Goal: Transaction & Acquisition: Purchase product/service

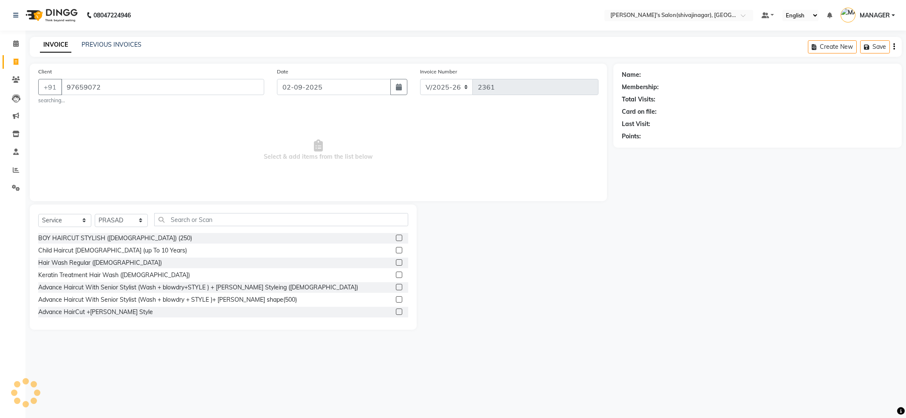
select select "4174"
select select "service"
select select "24666"
type input "9765907294"
click at [116, 89] on input "9765907294" at bounding box center [162, 87] width 203 height 16
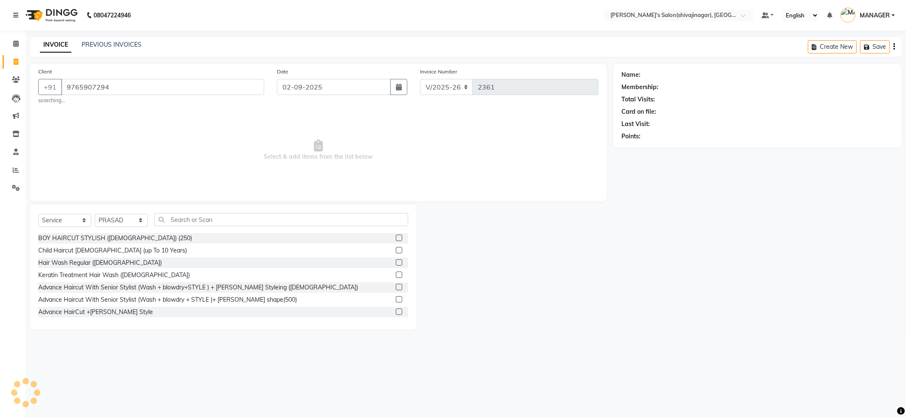
click at [116, 89] on input "9765907294" at bounding box center [162, 87] width 203 height 16
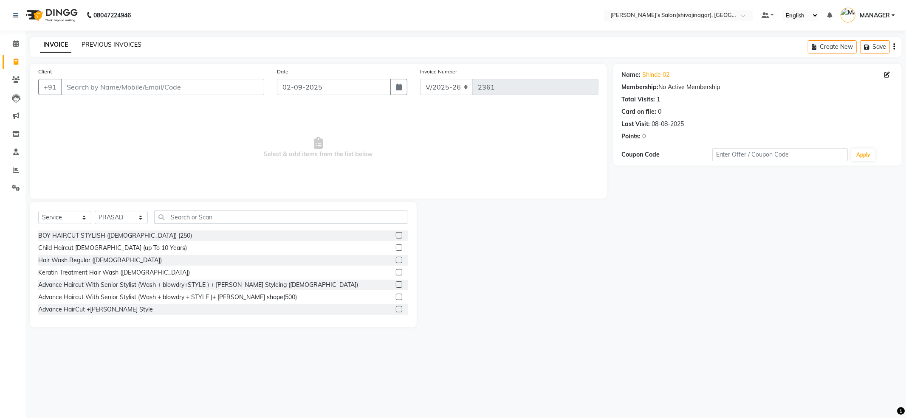
click at [129, 43] on link "PREVIOUS INVOICES" at bounding box center [112, 45] width 60 height 8
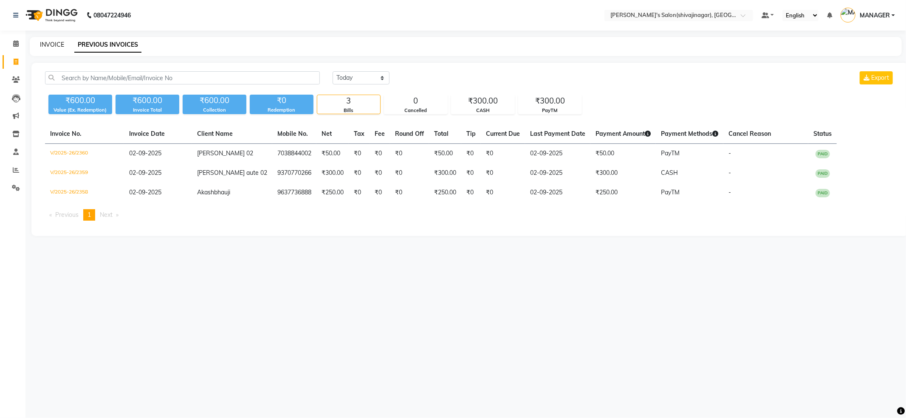
click at [57, 41] on link "INVOICE" at bounding box center [52, 45] width 24 height 8
select select "service"
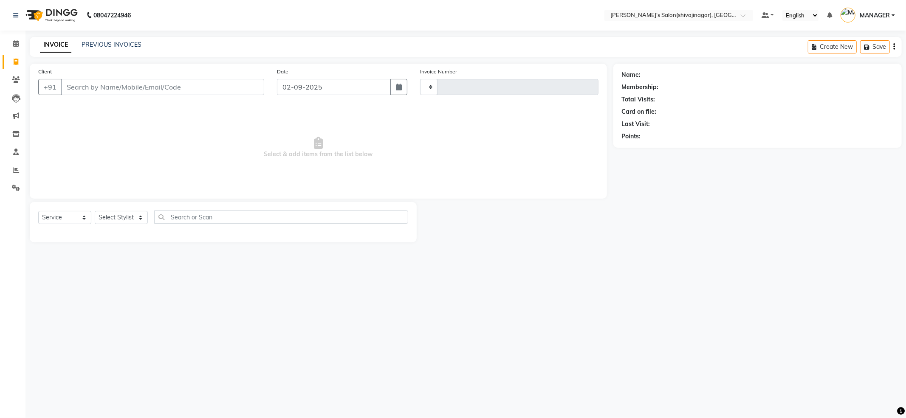
type input "2361"
select select "4174"
click at [117, 88] on input "Client" at bounding box center [162, 87] width 203 height 16
type input "9765907294"
drag, startPoint x: 108, startPoint y: 215, endPoint x: 113, endPoint y: 213, distance: 5.4
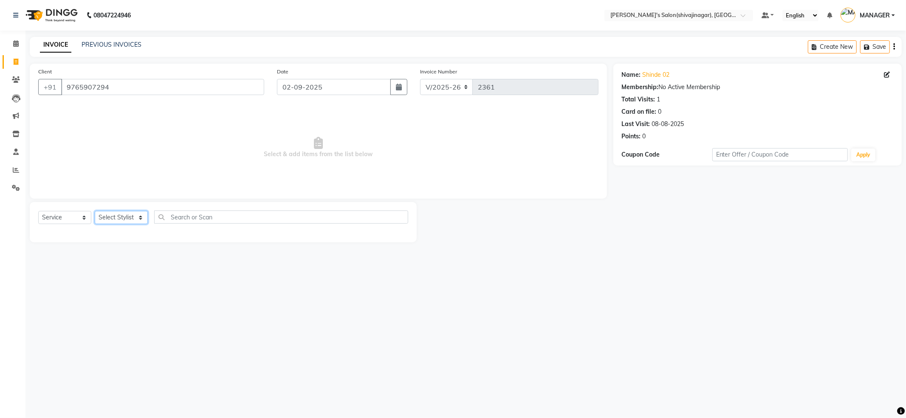
click at [113, 213] on select "Select Stylist [PERSON_NAME] R AKKI [PERSON_NAME] MANAGER MISS STAFF [PERSON_NA…" at bounding box center [121, 217] width 53 height 13
select select "24666"
click at [95, 211] on select "Select Stylist [PERSON_NAME] R AKKI [PERSON_NAME] MANAGER MISS STAFF [PERSON_NA…" at bounding box center [121, 217] width 53 height 13
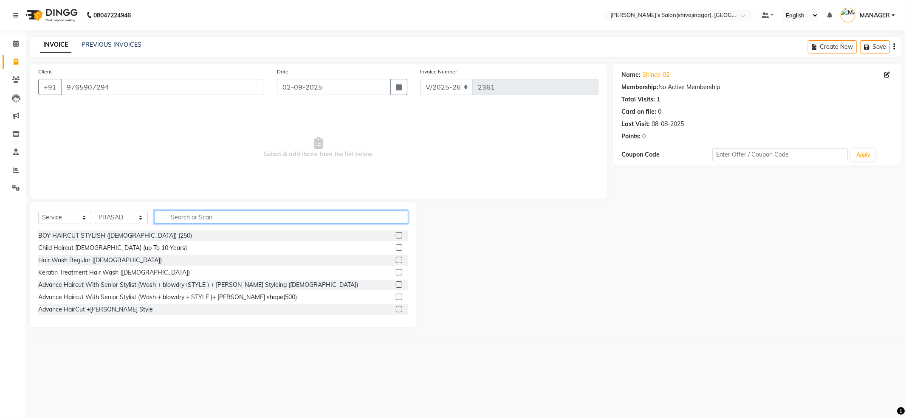
click at [246, 213] on input "text" at bounding box center [281, 217] width 254 height 13
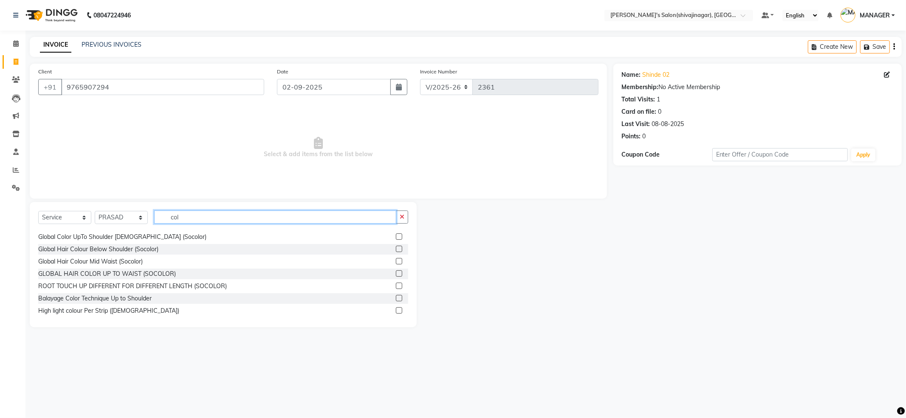
scroll to position [113, 0]
type input "col"
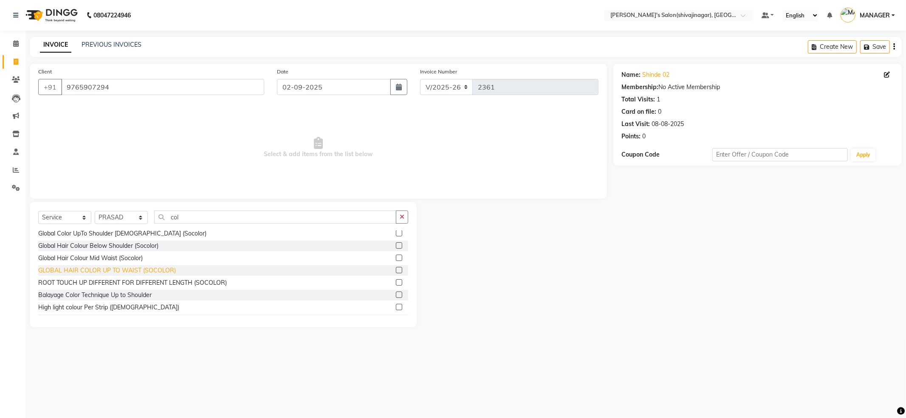
click at [84, 269] on div "GLOBAL HAIR COLOR UP TO WAIST (SOCOLOR)" at bounding box center [107, 270] width 138 height 9
checkbox input "false"
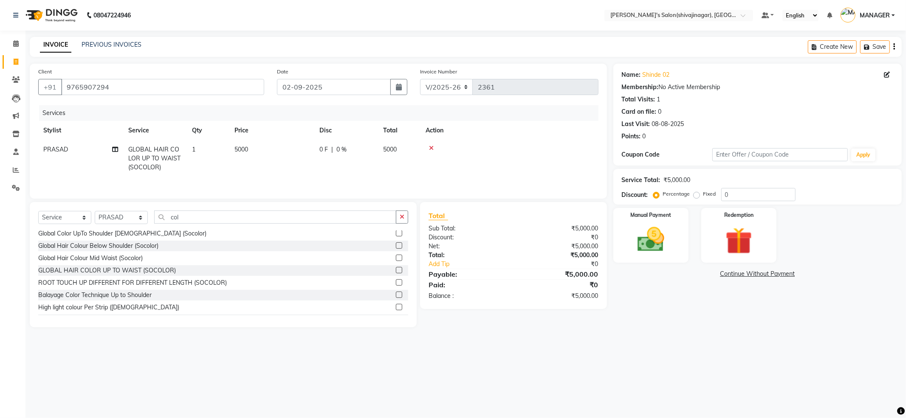
click at [434, 148] on div at bounding box center [510, 148] width 168 height 6
click at [430, 148] on icon at bounding box center [431, 148] width 5 height 6
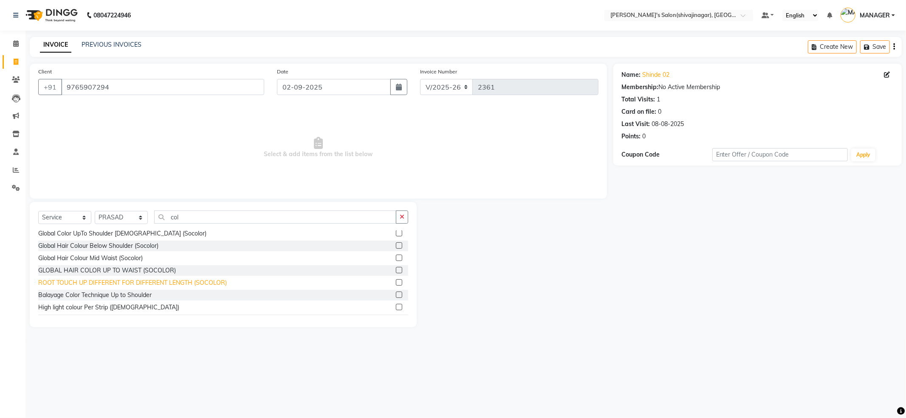
click at [176, 279] on div "ROOT TOUCH UP DIFFERENT FOR DIFFERENT LENGTH (SOCOLOR)" at bounding box center [132, 283] width 189 height 9
checkbox input "false"
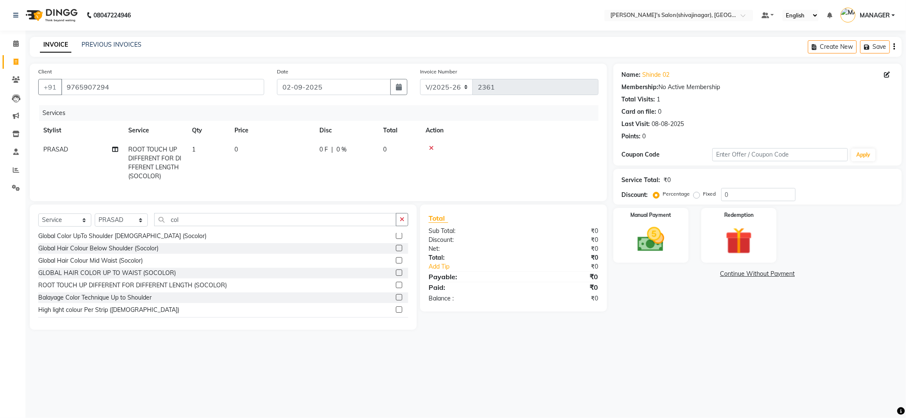
click at [306, 167] on td "0" at bounding box center [271, 163] width 85 height 46
select select "24666"
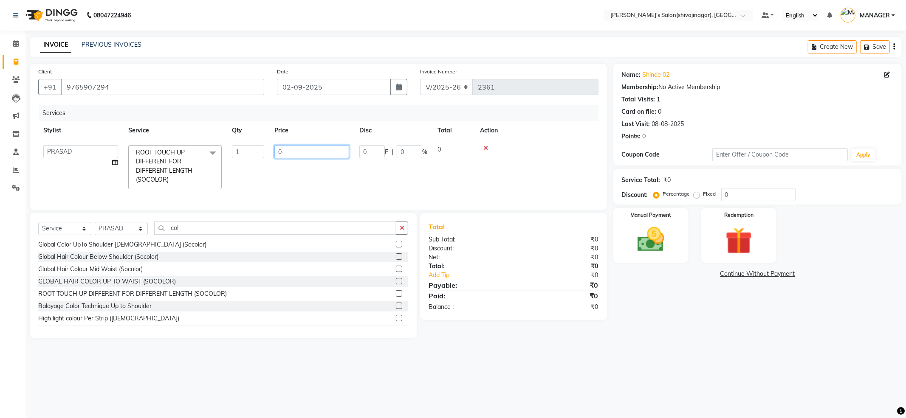
drag, startPoint x: 318, startPoint y: 150, endPoint x: 196, endPoint y: 213, distance: 137.0
click at [209, 210] on div "Client [PHONE_NUMBER] Date [DATE] Invoice Number V/2025 V/[PHONE_NUMBER] Servic…" at bounding box center [318, 137] width 577 height 146
type input "1500"
click at [546, 157] on td at bounding box center [537, 167] width 124 height 54
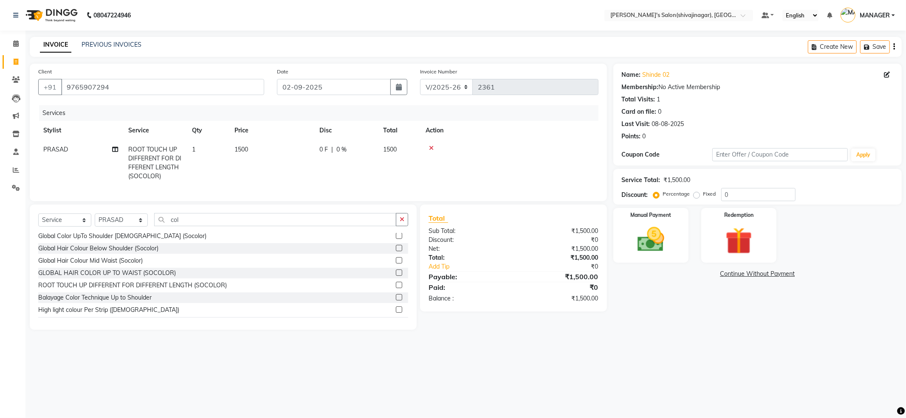
click at [703, 194] on label "Fixed" at bounding box center [709, 194] width 13 height 8
click at [697, 194] on input "Fixed" at bounding box center [698, 194] width 6 height 6
radio input "true"
drag, startPoint x: 741, startPoint y: 185, endPoint x: 681, endPoint y: 237, distance: 79.8
click at [684, 233] on div "Name: Shinde 02 Membership: No Active Membership Total Visits: 1 Card on file: …" at bounding box center [760, 197] width 295 height 266
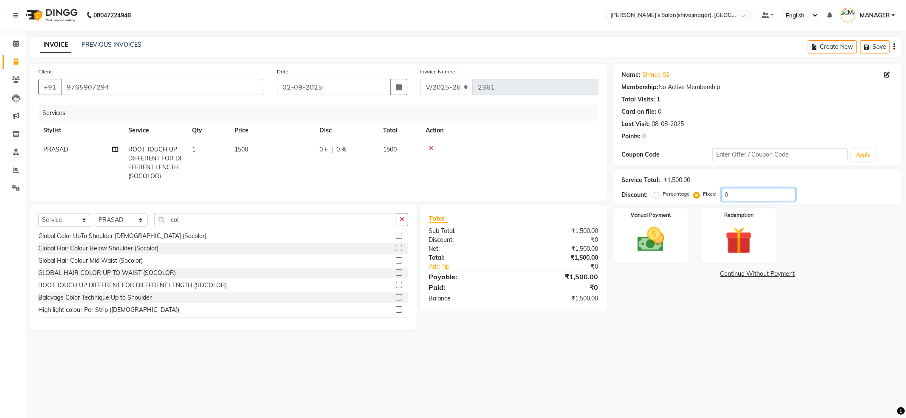
click at [746, 199] on input "0" at bounding box center [758, 194] width 74 height 13
type input "200"
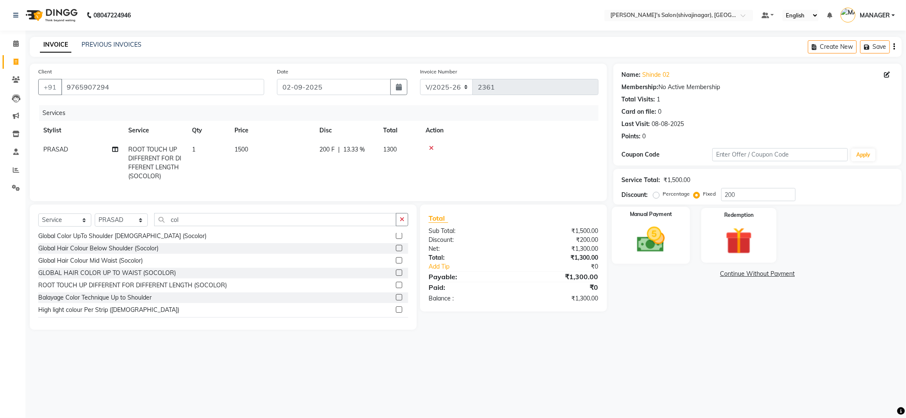
click at [660, 237] on img at bounding box center [650, 240] width 45 height 32
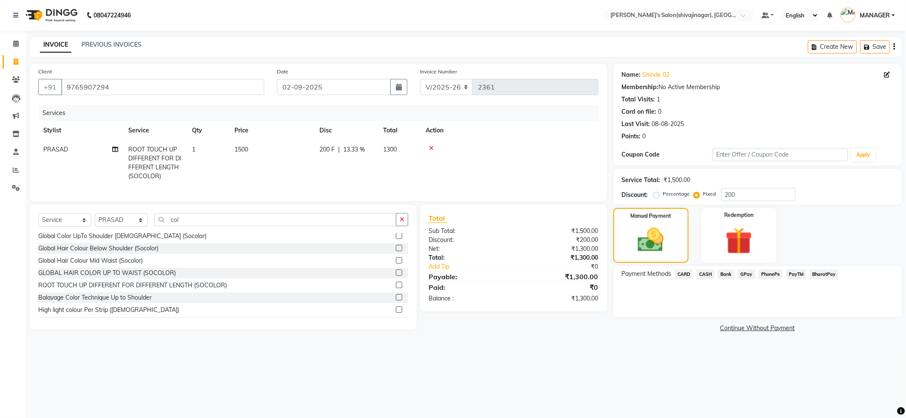
click at [698, 273] on span "CASH" at bounding box center [705, 275] width 18 height 10
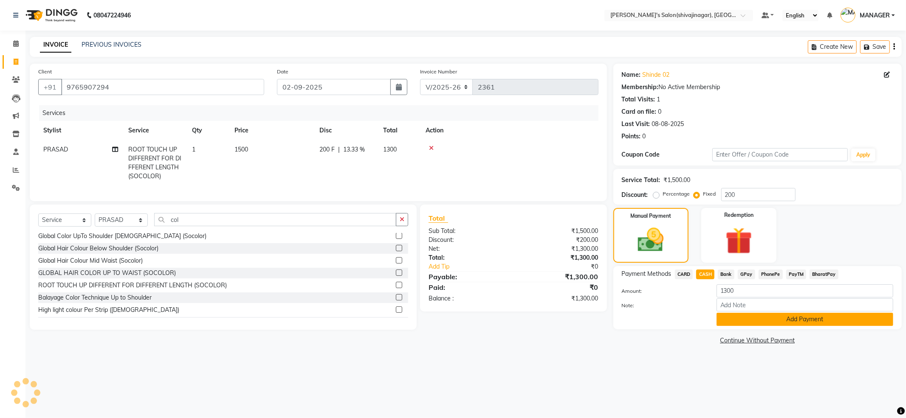
click at [791, 319] on button "Add Payment" at bounding box center [805, 319] width 177 height 13
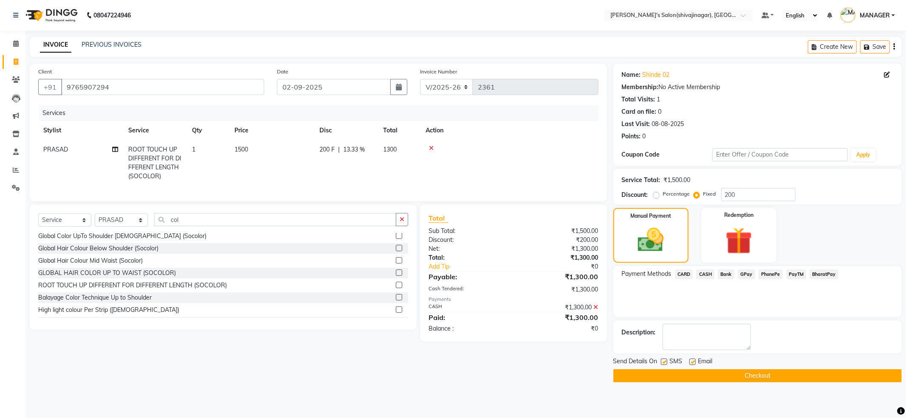
drag, startPoint x: 670, startPoint y: 376, endPoint x: 669, endPoint y: 370, distance: 6.8
click at [670, 373] on button "Checkout" at bounding box center [757, 376] width 288 height 13
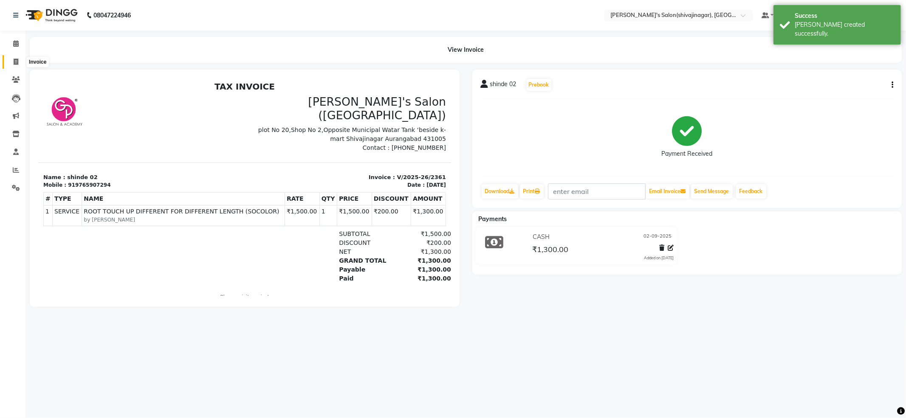
click at [19, 62] on span at bounding box center [15, 62] width 15 height 10
select select "service"
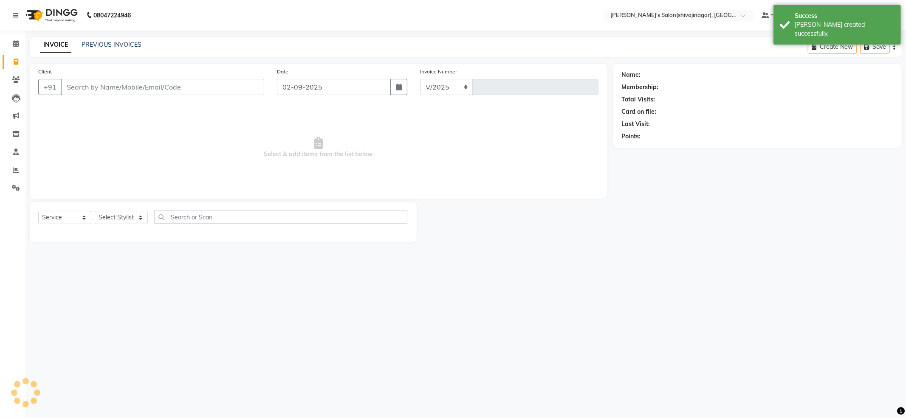
select select "4174"
type input "2362"
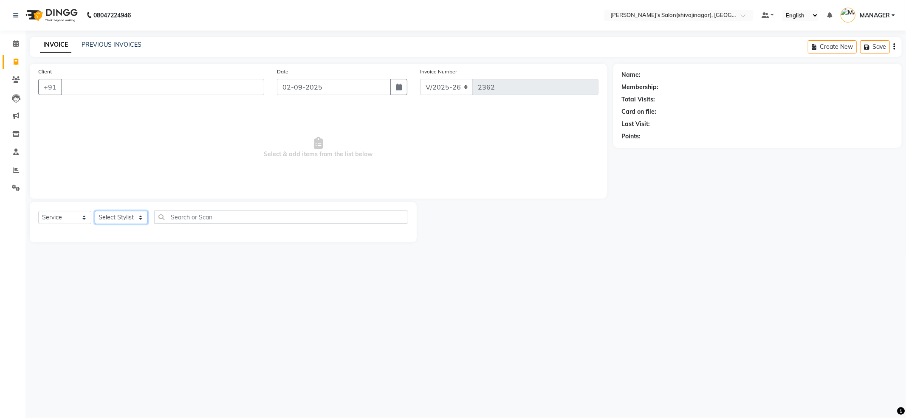
click at [128, 223] on select "Select Stylist [PERSON_NAME] R AKKI [PERSON_NAME] MANAGER MISS STAFF [PERSON_NA…" at bounding box center [121, 217] width 53 height 13
select select "85251"
click at [95, 211] on select "Select Stylist [PERSON_NAME] R AKKI [PERSON_NAME] MANAGER MISS STAFF [PERSON_NA…" at bounding box center [121, 217] width 53 height 13
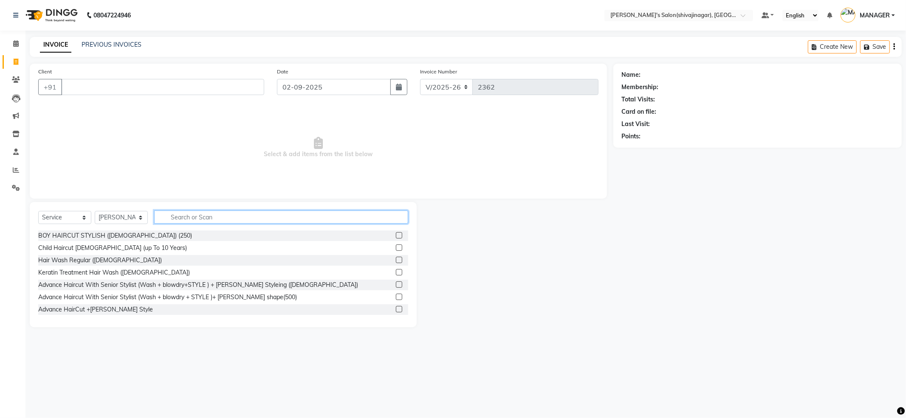
click at [332, 217] on input "text" at bounding box center [281, 217] width 254 height 13
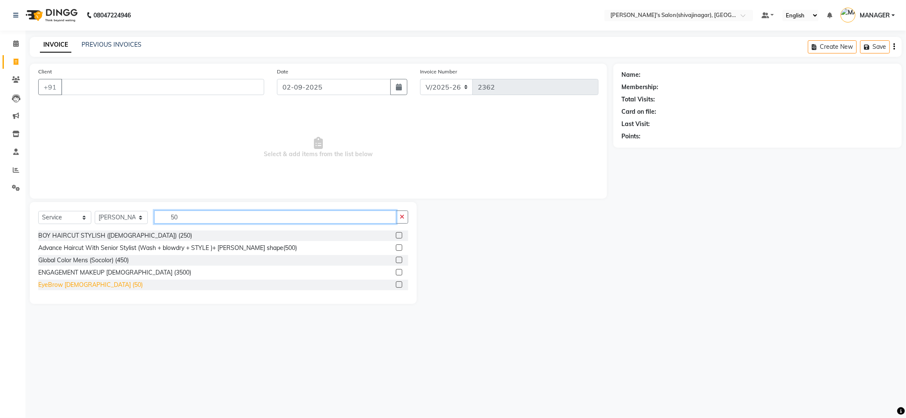
type input "50"
click at [67, 288] on div "EyeBrow [DEMOGRAPHIC_DATA] (50)" at bounding box center [90, 285] width 104 height 9
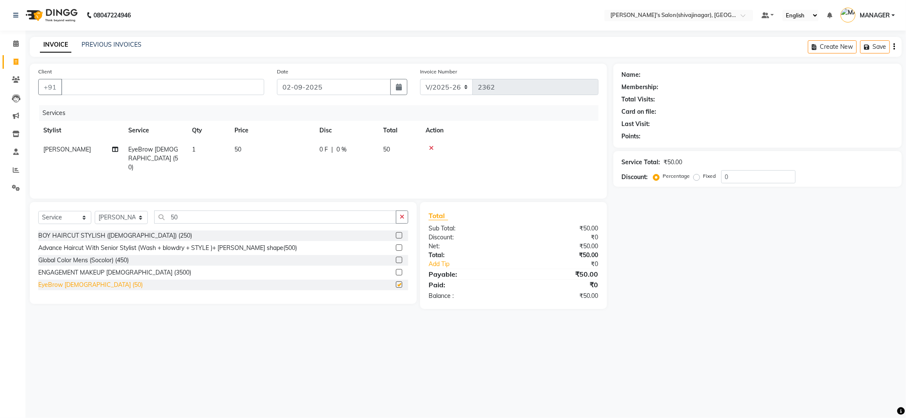
checkbox input "false"
click at [150, 89] on input "Client" at bounding box center [162, 87] width 203 height 16
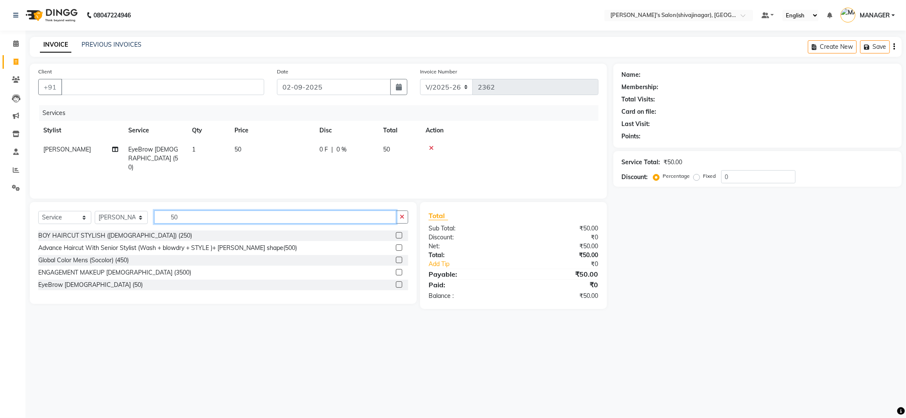
click at [198, 218] on input "50" at bounding box center [275, 217] width 242 height 13
type input "5"
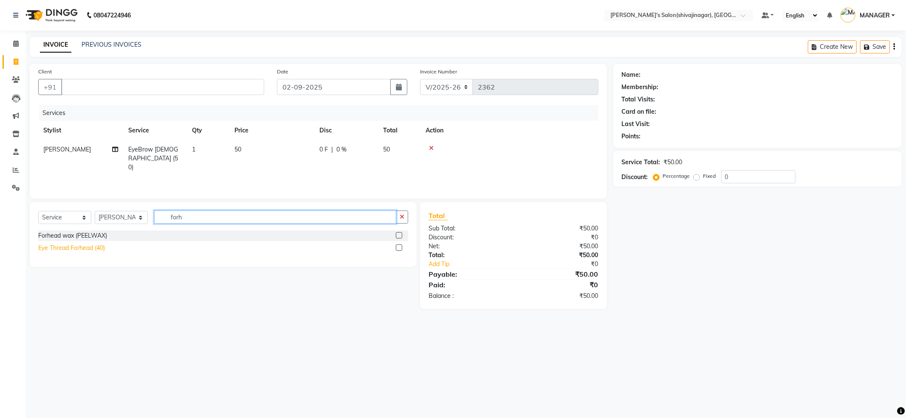
type input "forh"
click at [65, 251] on div "Eye Thread Forhead (40)" at bounding box center [71, 248] width 67 height 9
checkbox input "false"
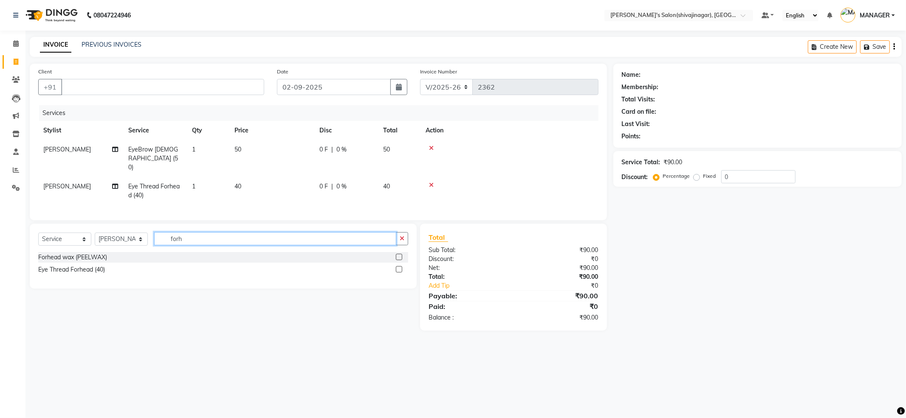
click at [202, 234] on input "forh" at bounding box center [275, 238] width 242 height 13
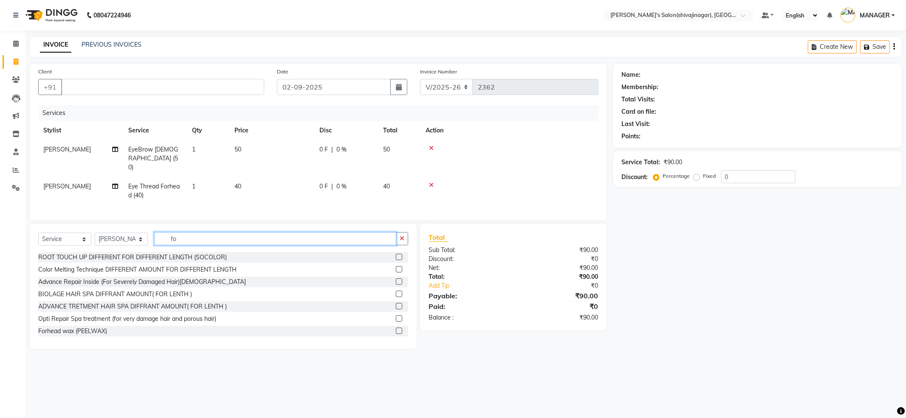
type input "f"
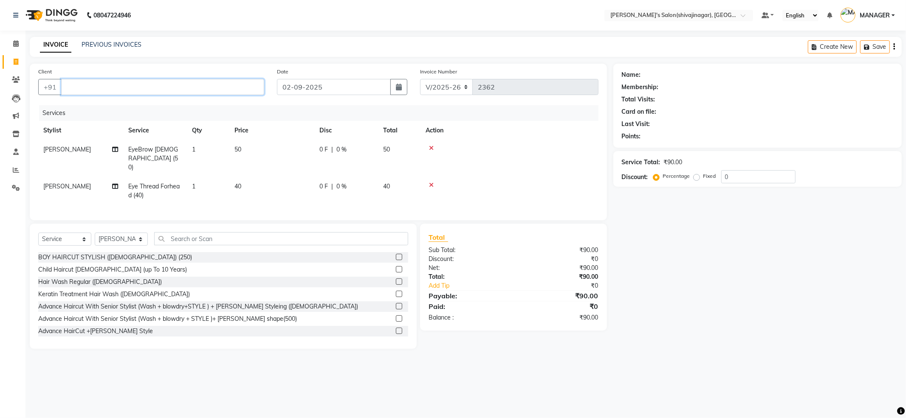
click at [184, 81] on input "Client" at bounding box center [162, 87] width 203 height 16
click at [212, 84] on input "Client" at bounding box center [162, 87] width 203 height 16
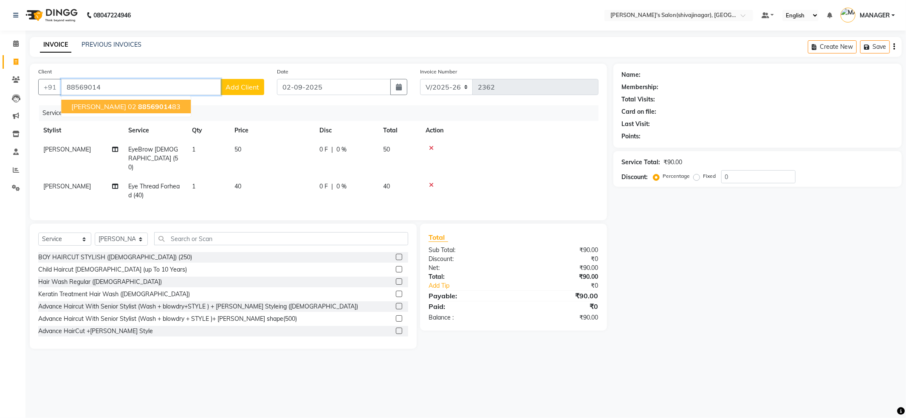
click at [133, 104] on button "[PERSON_NAME] 02 88569014 83" at bounding box center [126, 107] width 130 height 14
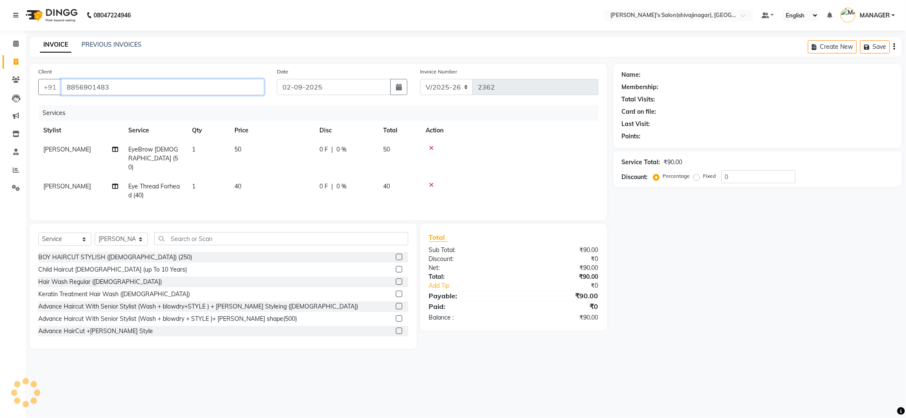
type input "8856901483"
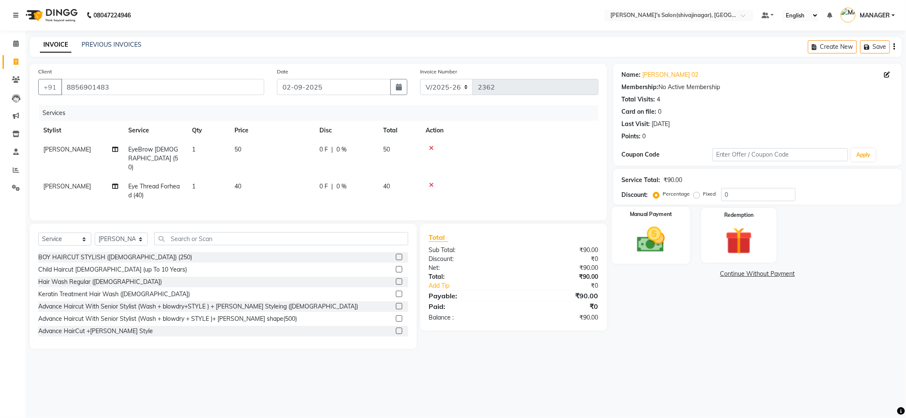
click at [663, 243] on img at bounding box center [650, 240] width 45 height 32
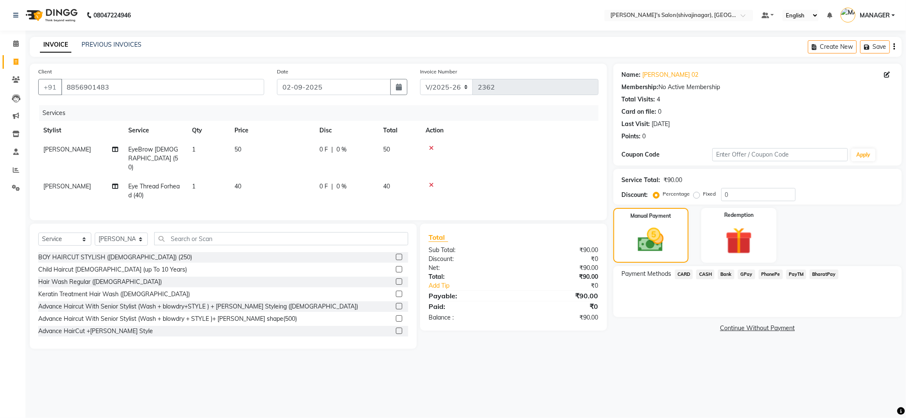
click at [789, 279] on span "PayTM" at bounding box center [796, 275] width 20 height 10
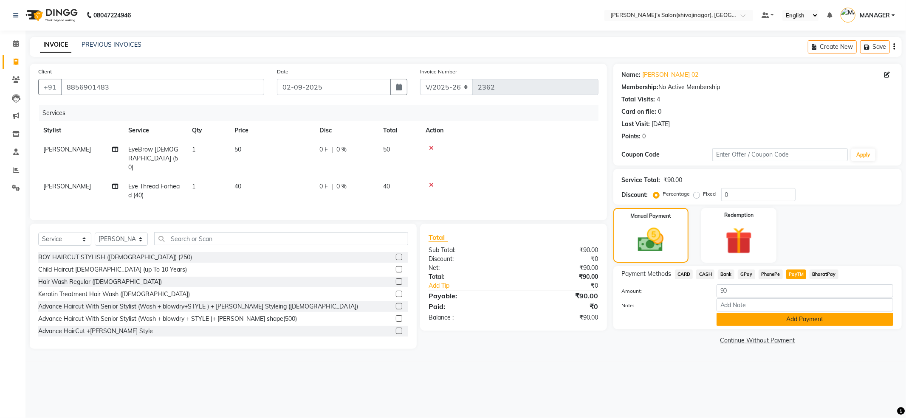
click at [807, 322] on div "Payment Methods CARD CASH Bank GPay PhonePe PayTM BharatPay Amount: 90 Note: Ad…" at bounding box center [757, 297] width 288 height 63
click at [807, 322] on button "Add Payment" at bounding box center [805, 319] width 177 height 13
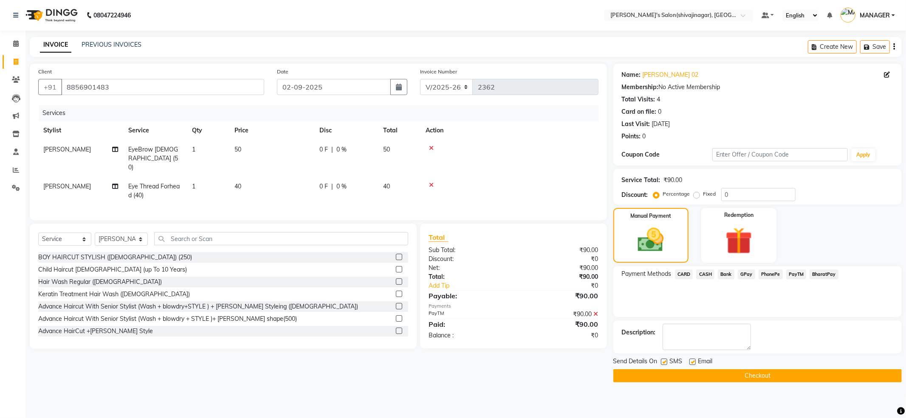
click at [792, 379] on button "Checkout" at bounding box center [757, 376] width 288 height 13
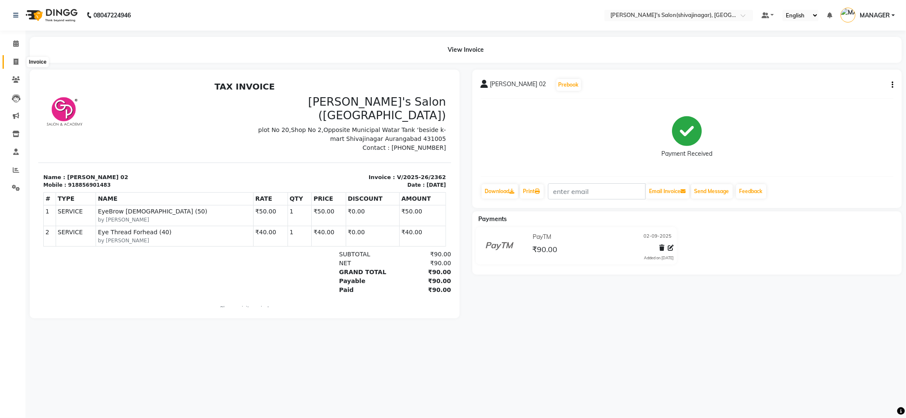
click at [12, 60] on span at bounding box center [15, 62] width 15 height 10
select select "service"
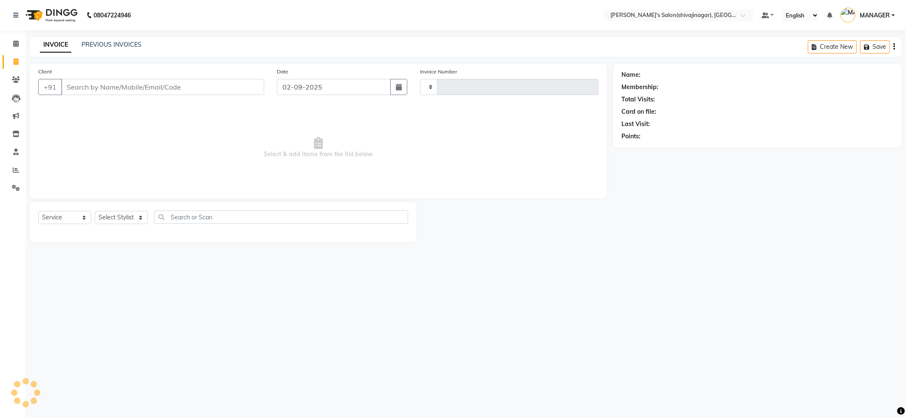
type input "2363"
select select "4174"
click at [120, 40] on div "INVOICE PREVIOUS INVOICES Create New Save" at bounding box center [466, 47] width 872 height 20
click at [123, 41] on link "PREVIOUS INVOICES" at bounding box center [112, 45] width 60 height 8
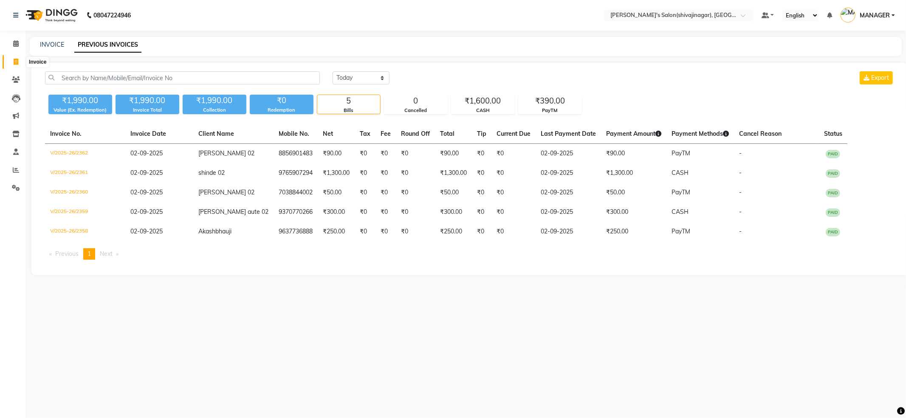
click at [16, 65] on icon at bounding box center [16, 62] width 5 height 6
select select "service"
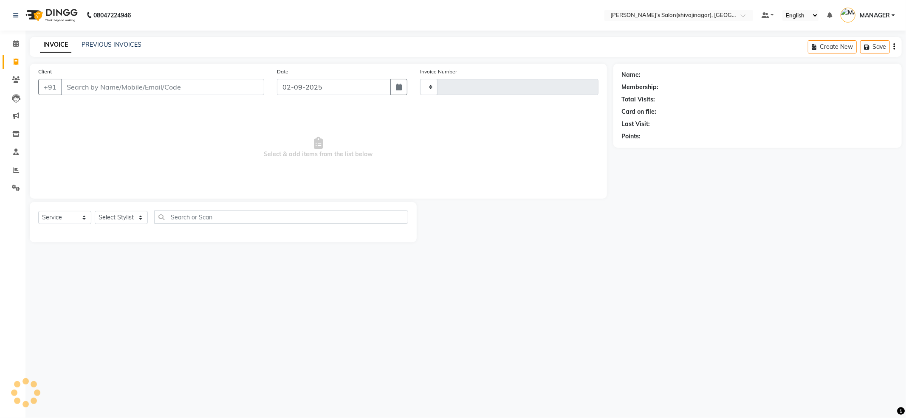
type input "2363"
select select "4174"
click at [121, 238] on div "Select Service Product Membership Package Voucher Prepaid Gift Card Select Styl…" at bounding box center [223, 222] width 387 height 40
drag, startPoint x: 120, startPoint y: 225, endPoint x: 121, endPoint y: 216, distance: 9.4
click at [121, 225] on div "Select Service Product Membership Package Voucher Prepaid Gift Card Select Styl…" at bounding box center [223, 221] width 370 height 20
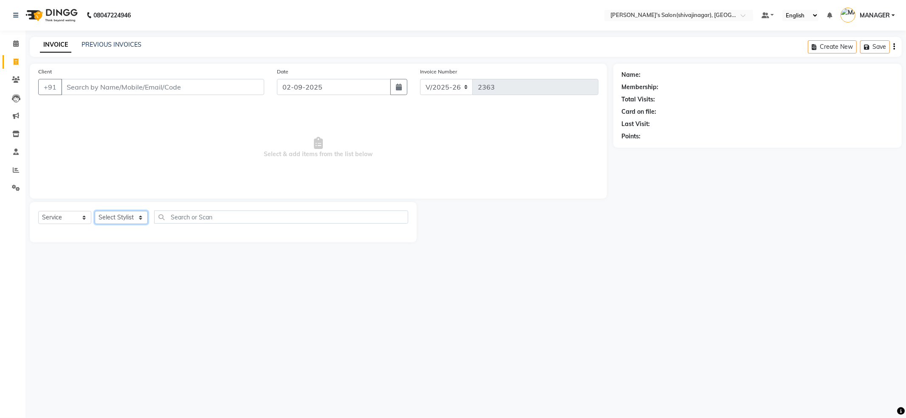
click at [122, 213] on select "Select Stylist [PERSON_NAME] R AKKI [PERSON_NAME] MANAGER MISS STAFF [PERSON_NA…" at bounding box center [121, 217] width 53 height 13
select select "24666"
click at [95, 211] on select "Select Stylist [PERSON_NAME] R AKKI [PERSON_NAME] MANAGER MISS STAFF [PERSON_NA…" at bounding box center [121, 217] width 53 height 13
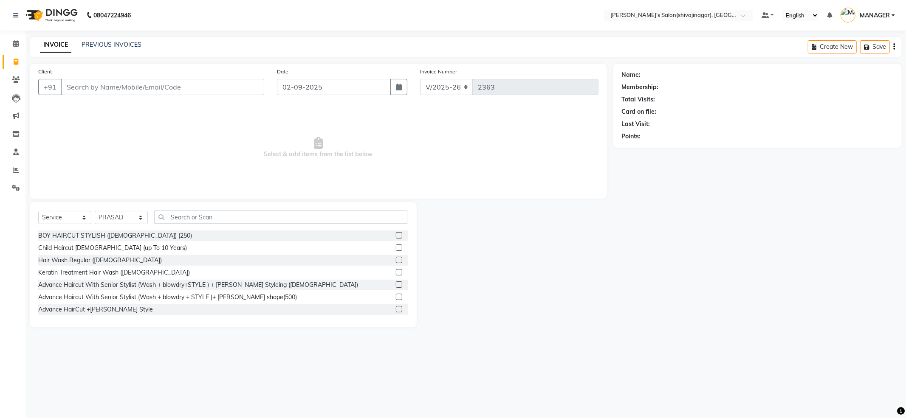
click at [287, 210] on div "Select Service Product Membership Package Voucher Prepaid Gift Card Select Styl…" at bounding box center [223, 264] width 387 height 125
click at [291, 213] on input "text" at bounding box center [281, 217] width 254 height 13
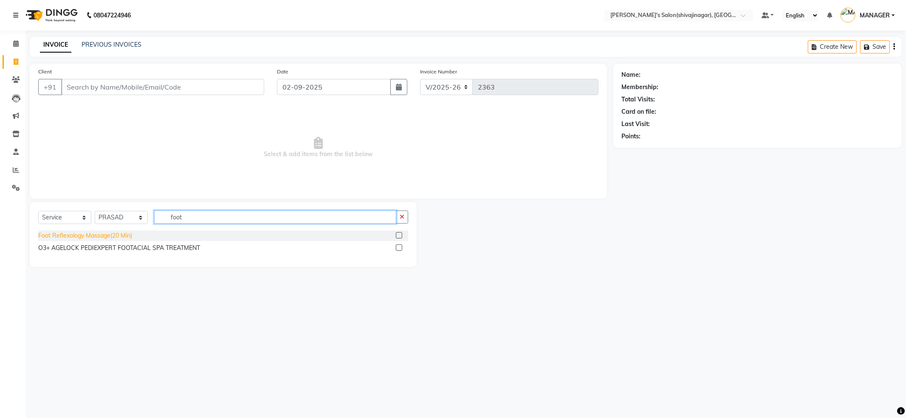
type input "foot"
click at [119, 238] on div "Foot Reflexology Massage(20 Min)" at bounding box center [85, 236] width 94 height 9
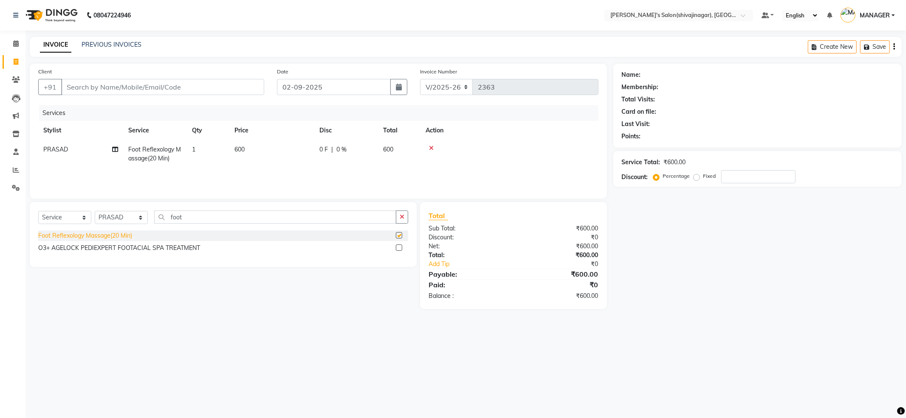
checkbox input "false"
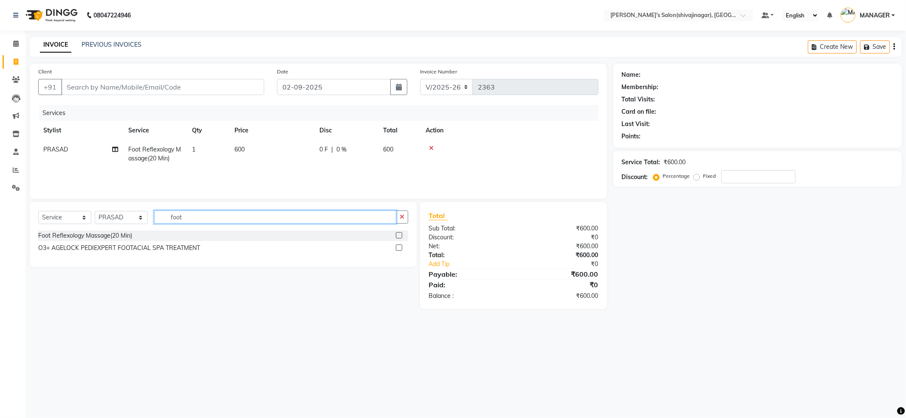
click at [212, 216] on input "foot" at bounding box center [275, 217] width 242 height 13
click at [216, 215] on input "foot" at bounding box center [275, 217] width 242 height 13
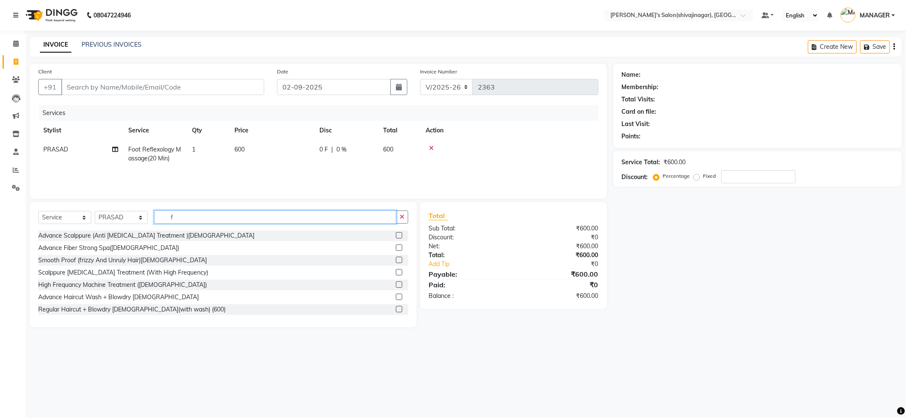
type input "f"
click at [229, 87] on input "Client" at bounding box center [162, 87] width 203 height 16
click at [224, 215] on input "f" at bounding box center [275, 217] width 242 height 13
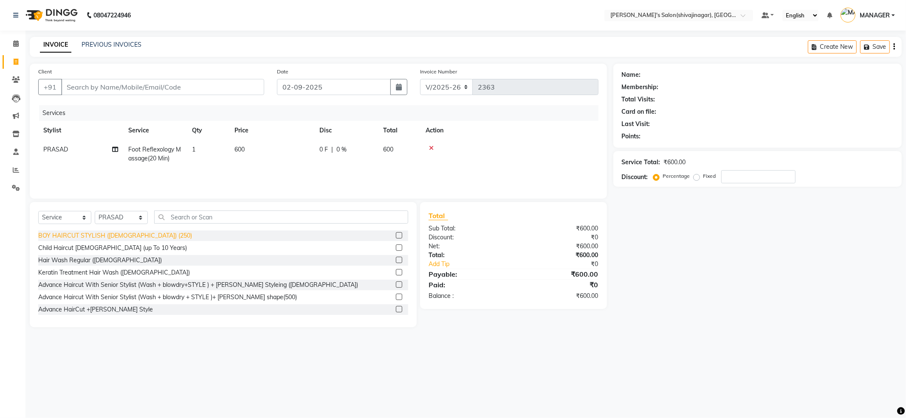
click at [123, 236] on div "BOY HAIRCUT STYLISH ([DEMOGRAPHIC_DATA]) (250)" at bounding box center [115, 236] width 154 height 9
checkbox input "false"
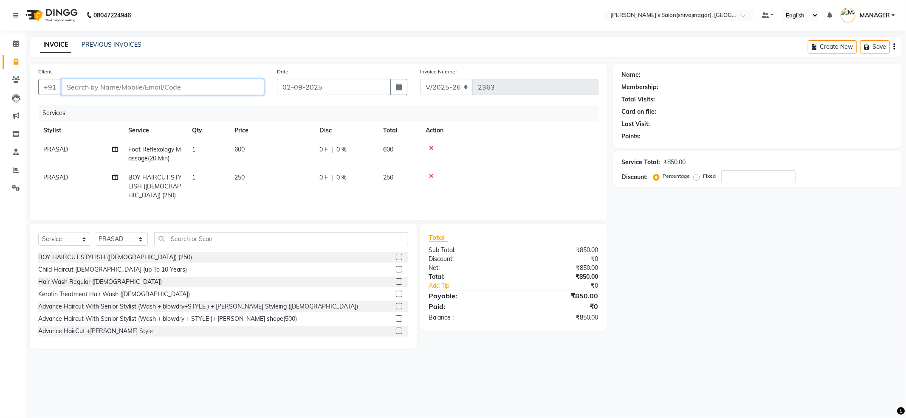
click at [162, 88] on input "Client" at bounding box center [162, 87] width 203 height 16
type input "9"
type input "0"
type input "9422987999"
click at [246, 92] on button "Add Client" at bounding box center [242, 87] width 44 height 16
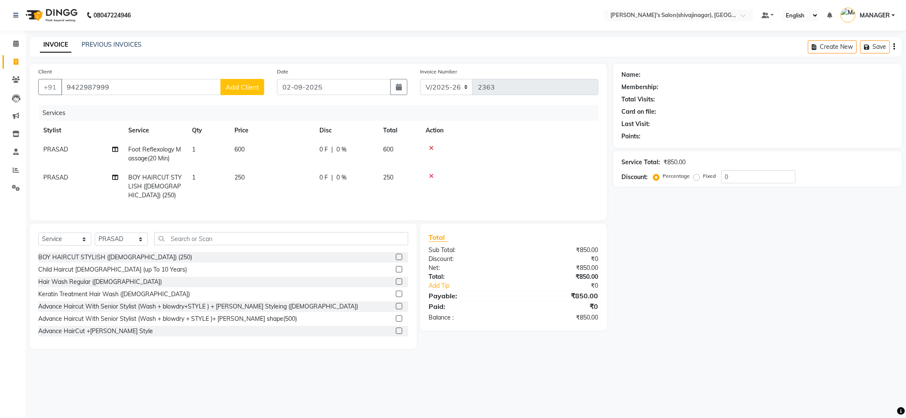
select select "22"
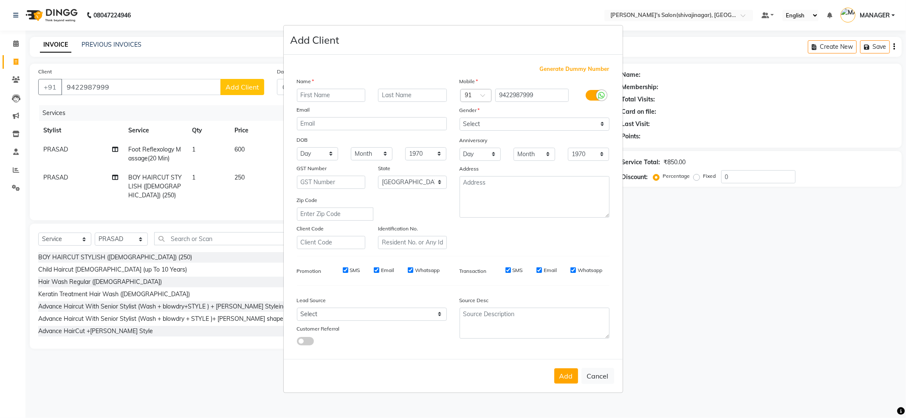
click at [330, 94] on input "text" at bounding box center [331, 95] width 69 height 13
type input "manoj sir 02"
click at [495, 125] on select "Select [DEMOGRAPHIC_DATA] [DEMOGRAPHIC_DATA] Other Prefer Not To Say" at bounding box center [535, 124] width 150 height 13
select select "[DEMOGRAPHIC_DATA]"
click at [460, 118] on select "Select [DEMOGRAPHIC_DATA] [DEMOGRAPHIC_DATA] Other Prefer Not To Say" at bounding box center [535, 124] width 150 height 13
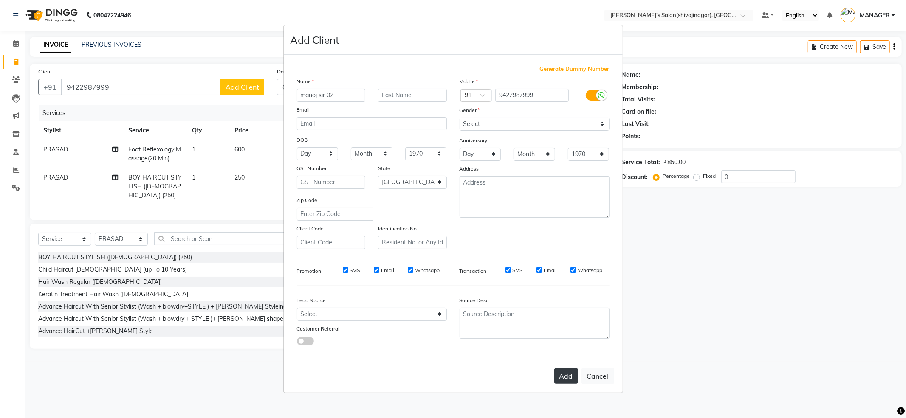
click at [568, 378] on button "Add" at bounding box center [566, 376] width 24 height 15
select select
select select "null"
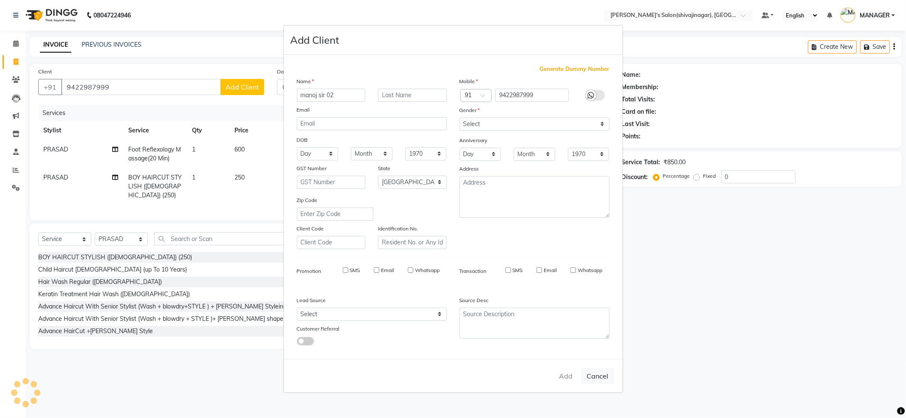
select select
checkbox input "false"
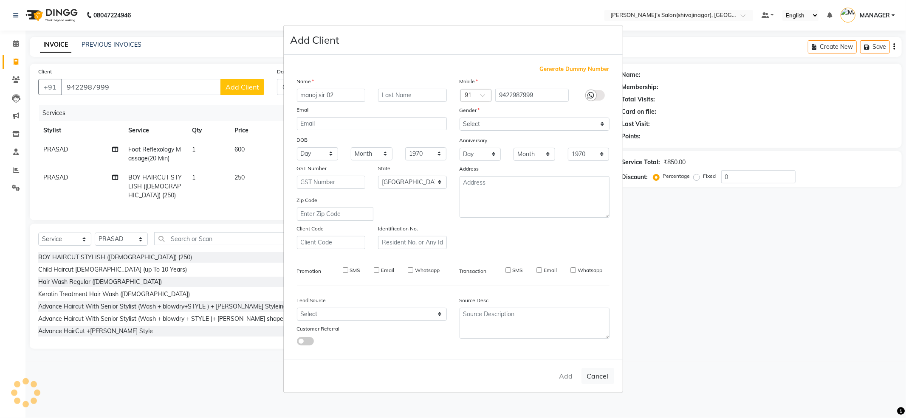
checkbox input "false"
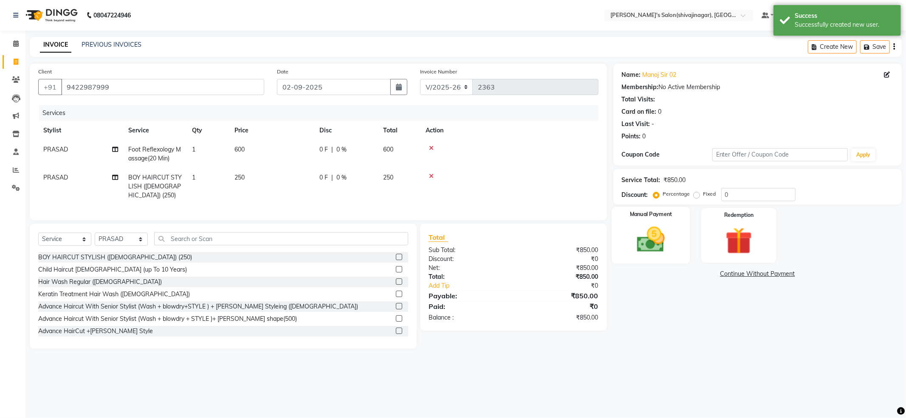
click at [651, 242] on img at bounding box center [650, 240] width 45 height 32
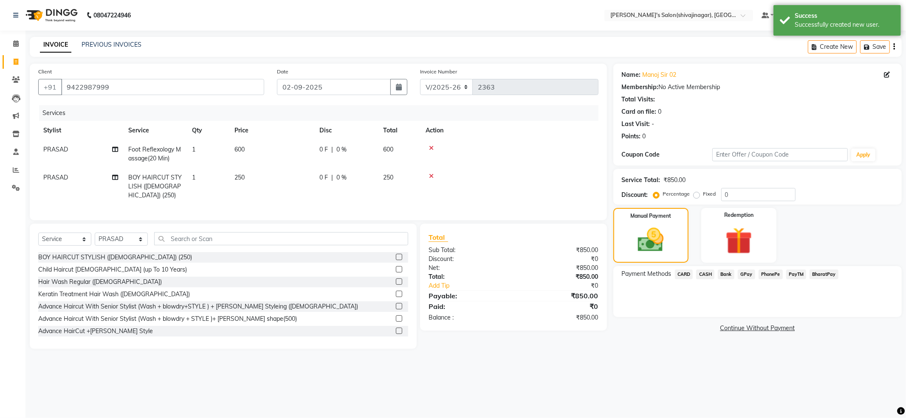
click at [798, 275] on span "PayTM" at bounding box center [796, 275] width 20 height 10
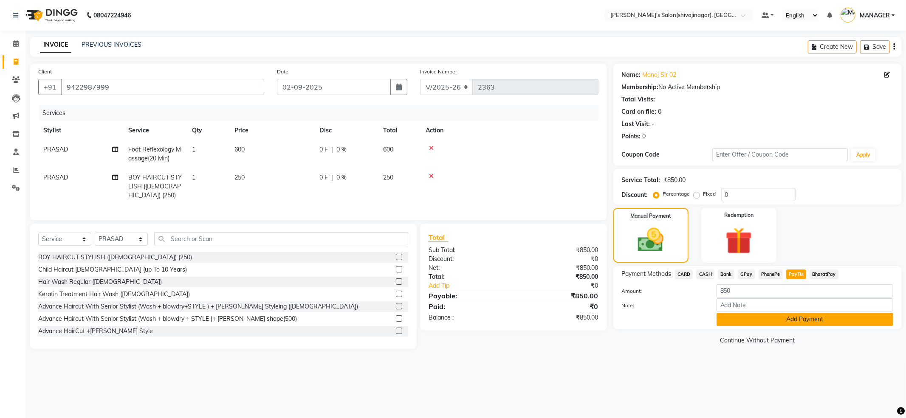
click at [785, 326] on button "Add Payment" at bounding box center [805, 319] width 177 height 13
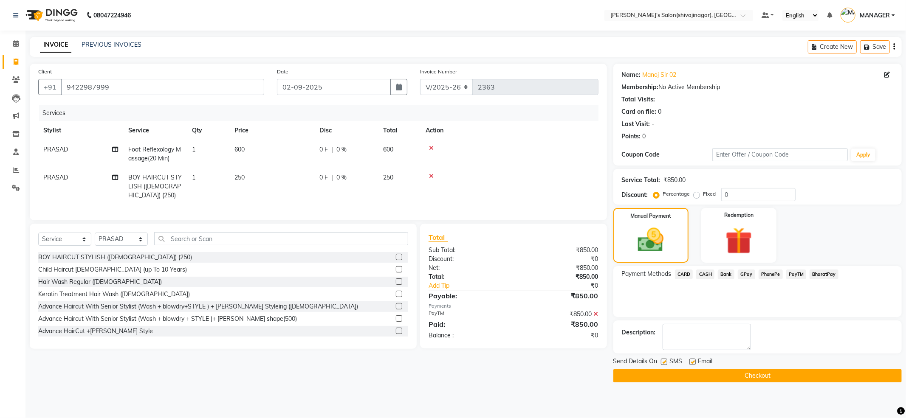
click at [664, 362] on label at bounding box center [664, 362] width 6 height 6
click at [664, 362] on input "checkbox" at bounding box center [664, 363] width 6 height 6
checkbox input "false"
click at [694, 363] on label at bounding box center [692, 362] width 6 height 6
click at [694, 363] on input "checkbox" at bounding box center [692, 363] width 6 height 6
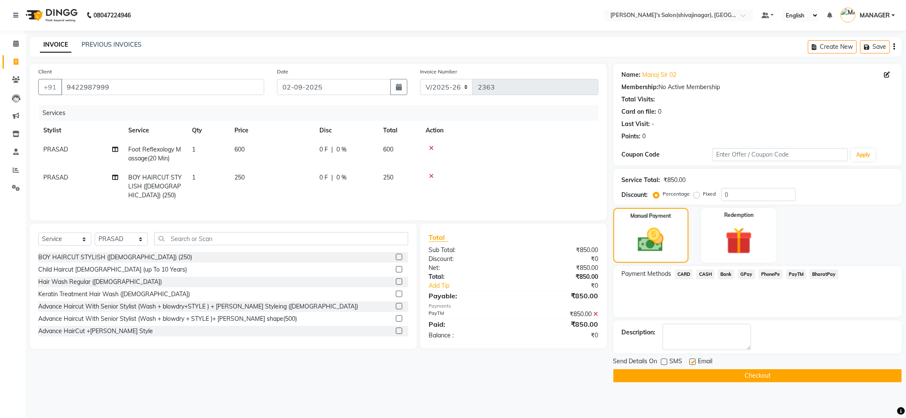
checkbox input "false"
click at [703, 378] on button "Checkout" at bounding box center [757, 376] width 288 height 13
